Goal: Transaction & Acquisition: Register for event/course

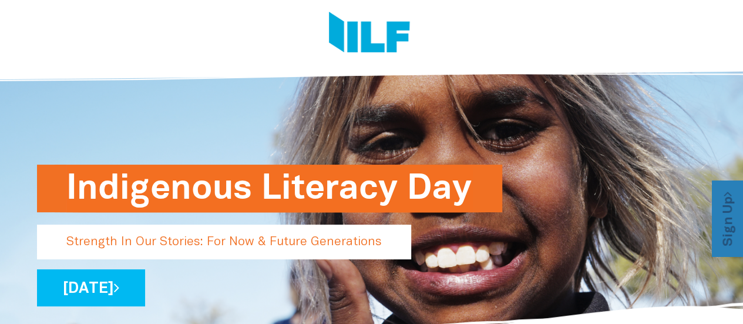
click at [729, 224] on link "Sign Up" at bounding box center [728, 219] width 33 height 76
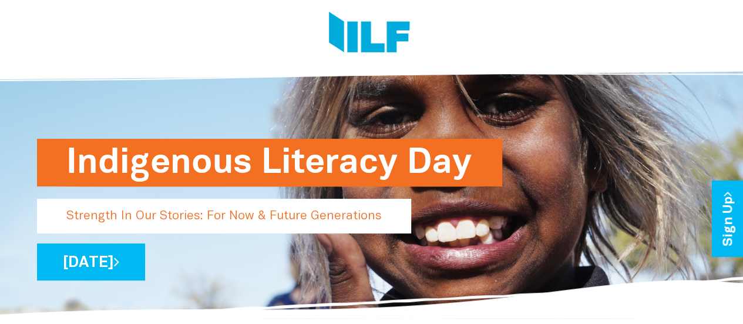
click at [145, 261] on link "[DATE]" at bounding box center [91, 261] width 108 height 37
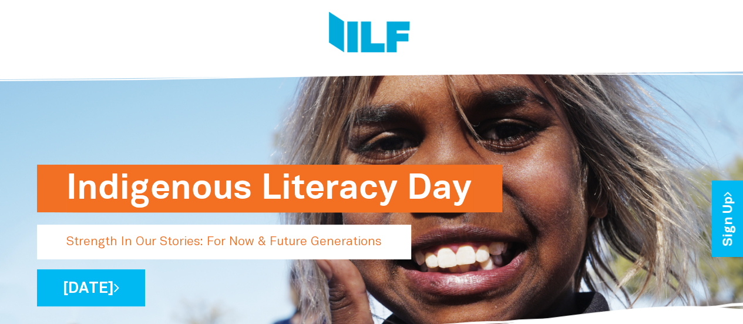
click at [359, 32] on img at bounding box center [369, 34] width 81 height 44
